Goal: Information Seeking & Learning: Learn about a topic

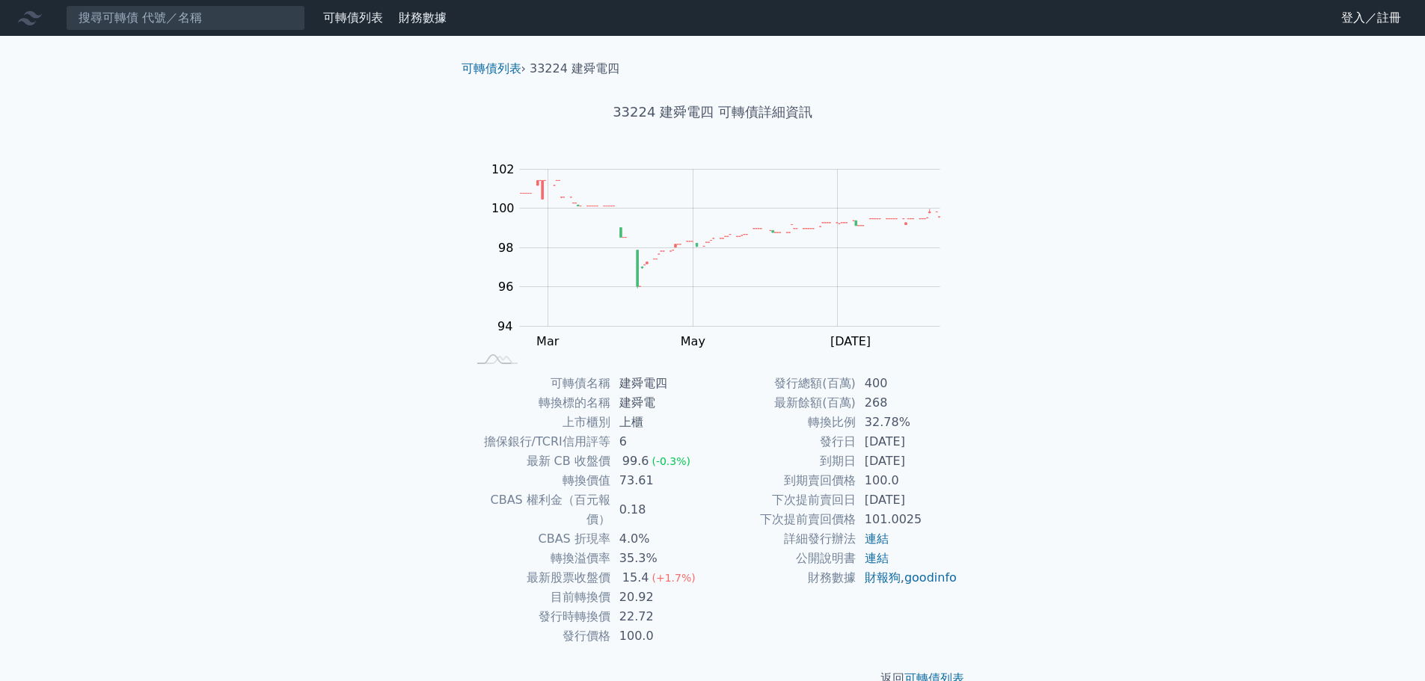
click at [903, 461] on td "[DATE]" at bounding box center [907, 461] width 102 height 19
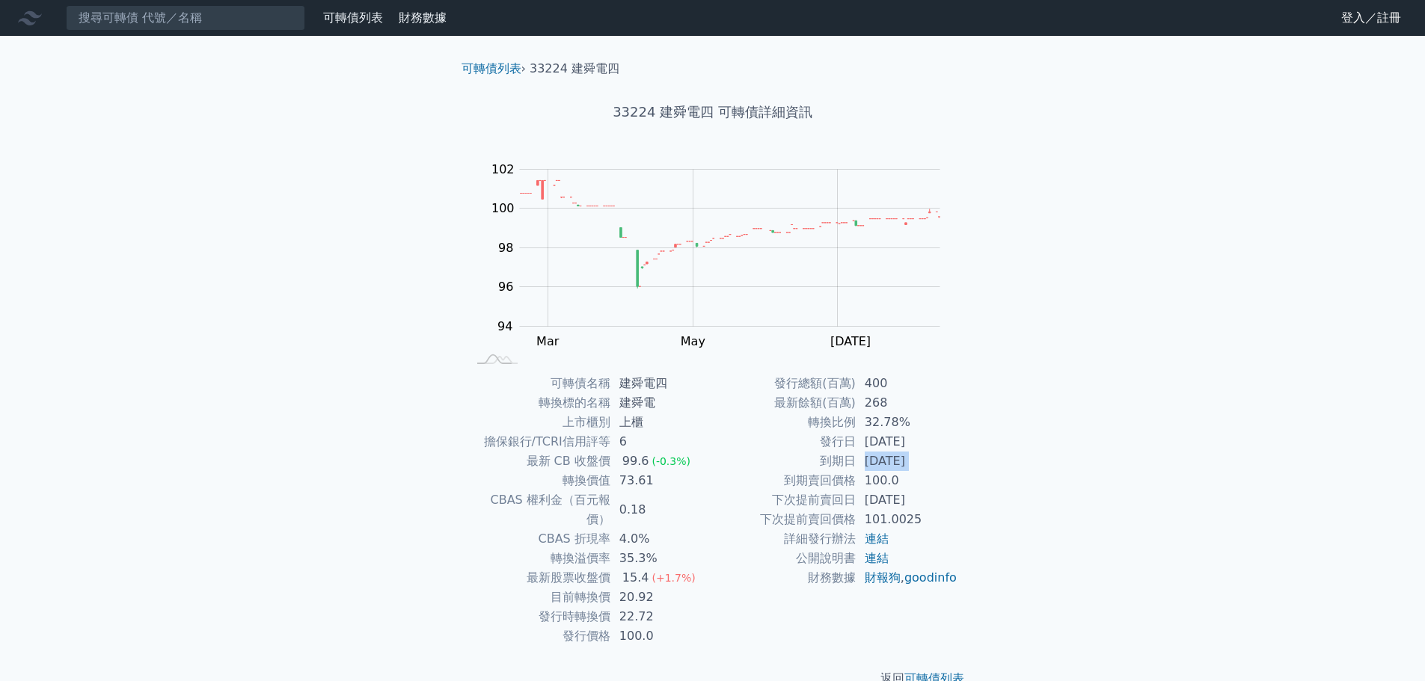
click at [903, 461] on td "[DATE]" at bounding box center [907, 461] width 102 height 19
click at [895, 423] on td "32.78%" at bounding box center [907, 422] width 102 height 19
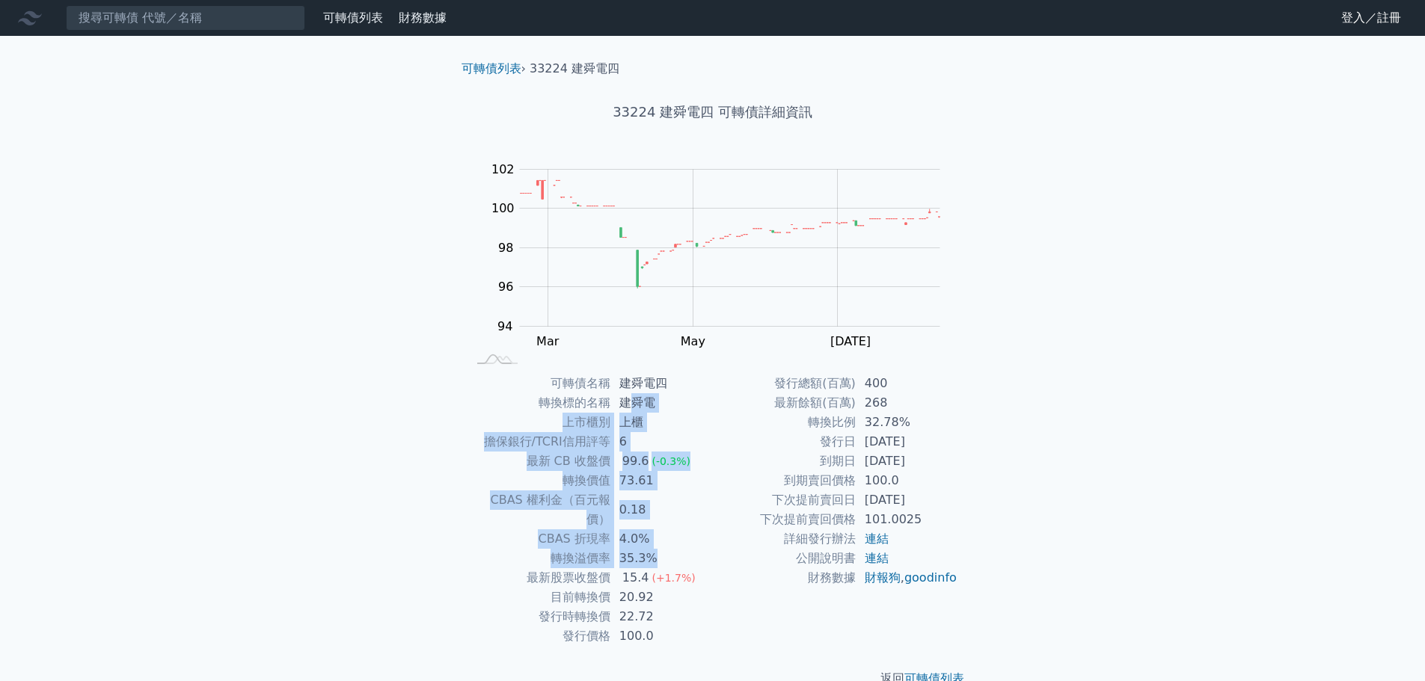
drag, startPoint x: 636, startPoint y: 401, endPoint x: 652, endPoint y: 538, distance: 138.6
click at [652, 538] on tbody "可轉債名稱 建舜電四 轉換標的名稱 建舜電 上市櫃別 上櫃 擔保銀行/TCRI信用評等 6 最新 CB 收盤價 99.6 (-0.3%) 轉換價值 73.61…" at bounding box center [589, 510] width 245 height 272
click at [652, 549] on td "35.3%" at bounding box center [661, 558] width 102 height 19
